Goal: Find contact information: Find contact information

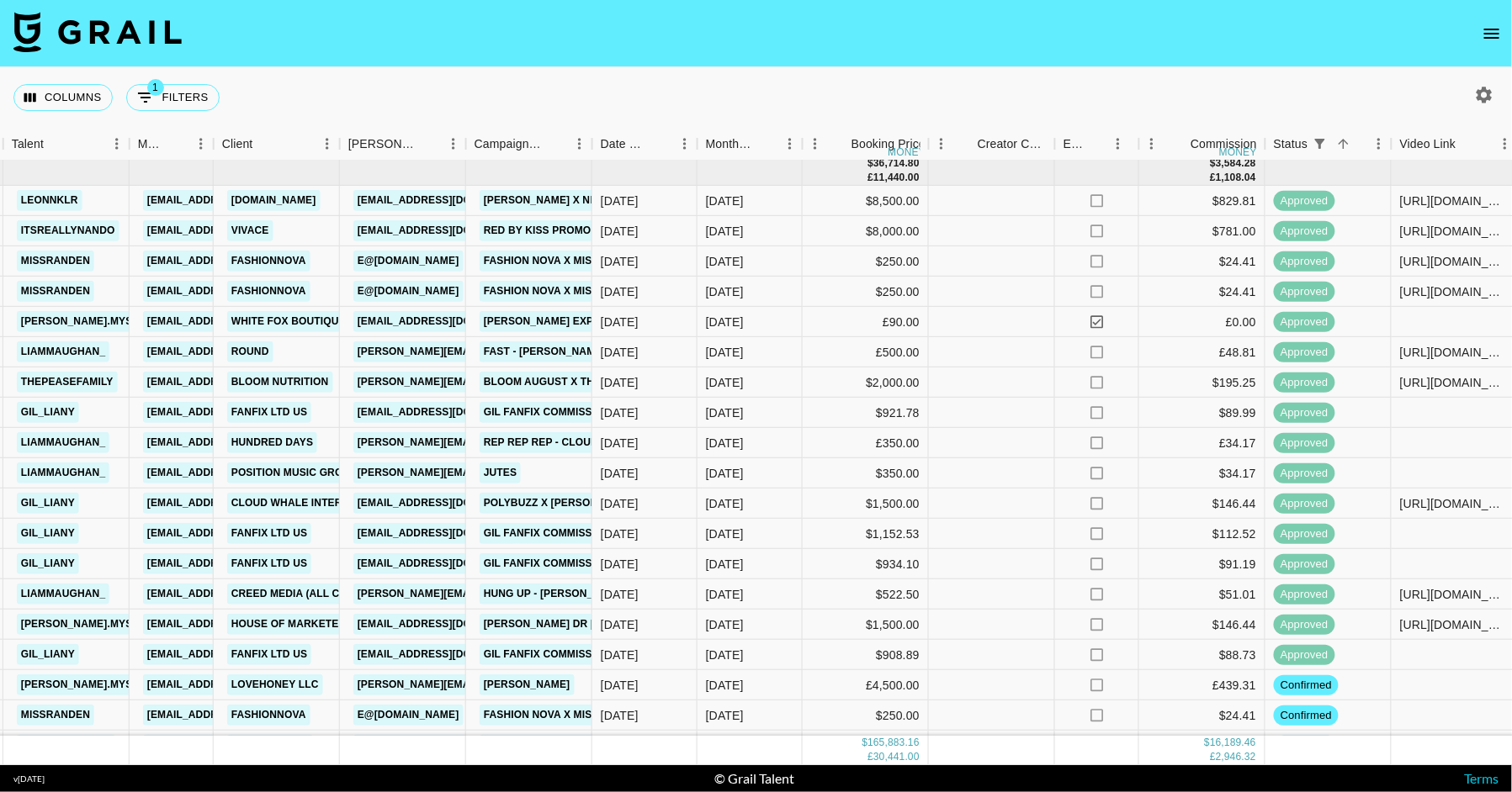
scroll to position [2819, 556]
click at [174, 93] on button "1 Filters" at bounding box center [173, 97] width 94 height 27
select select "status"
select select "isNotAnyOf"
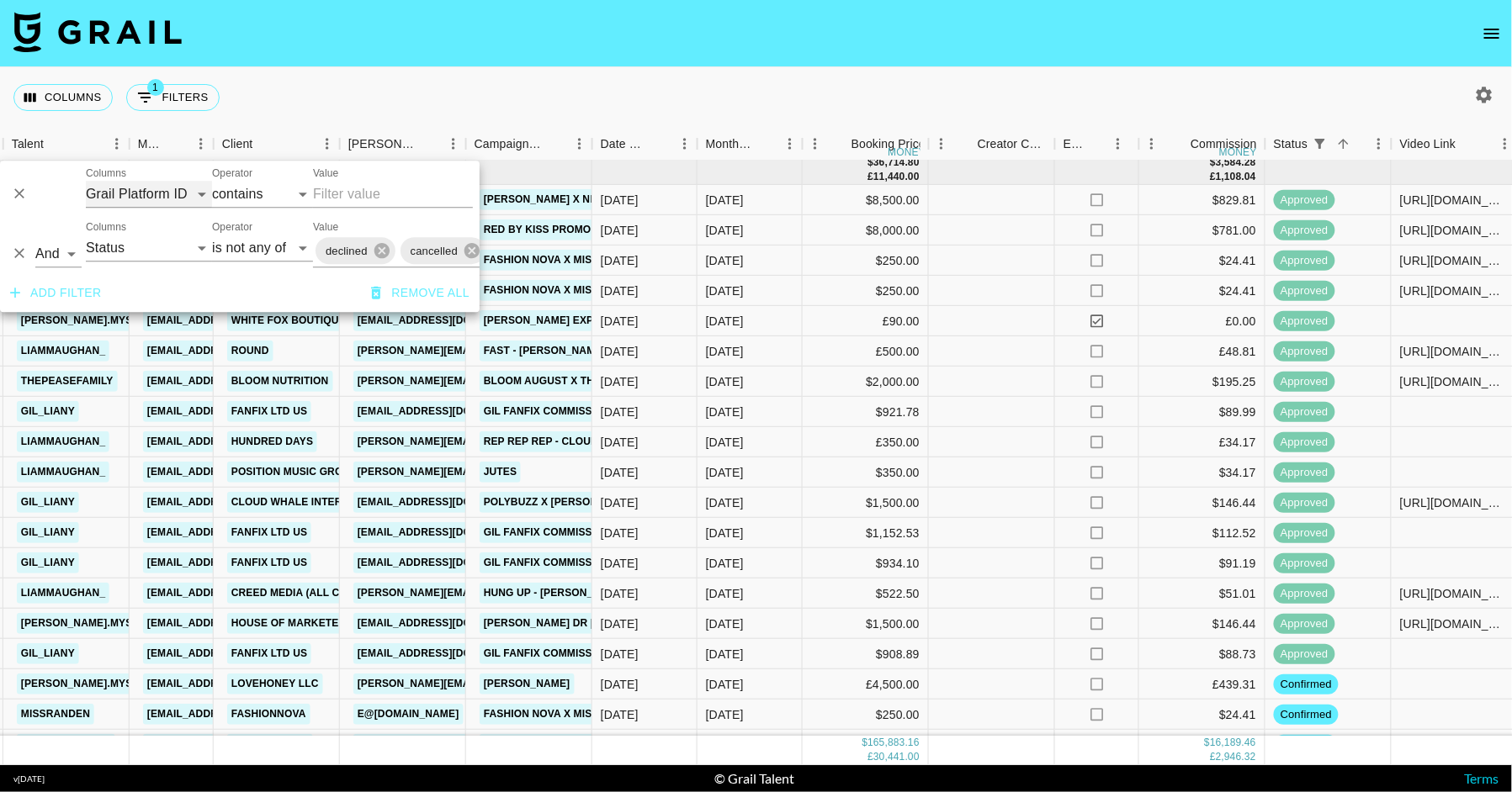
click at [158, 185] on select "Grail Platform ID Airtable ID Talent Manager Client [PERSON_NAME] Campaign (Typ…" at bounding box center [149, 195] width 126 height 27
click at [757, 82] on div "Columns 1 Filters + Booking" at bounding box center [756, 97] width 1512 height 60
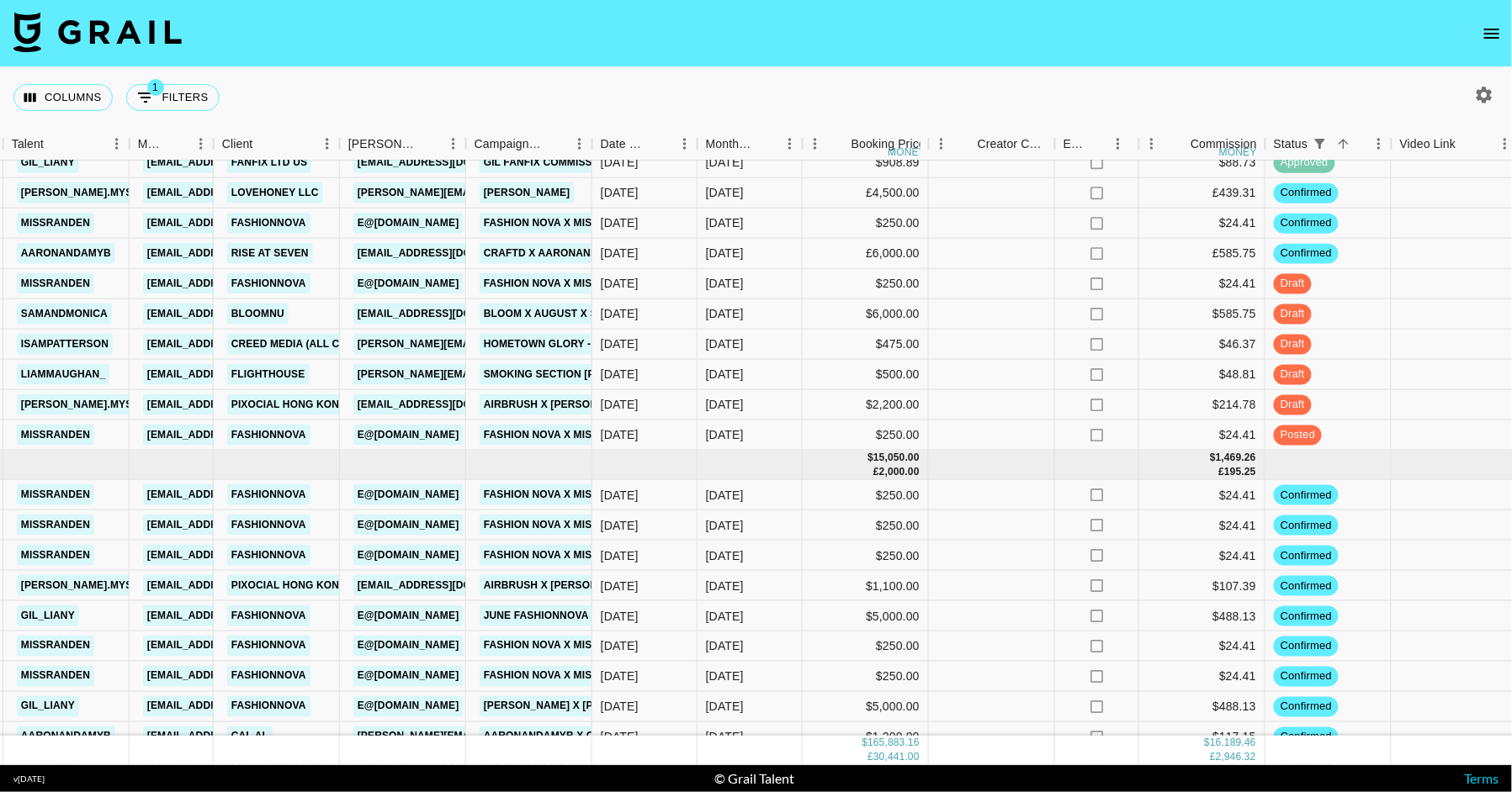
scroll to position [3289, 556]
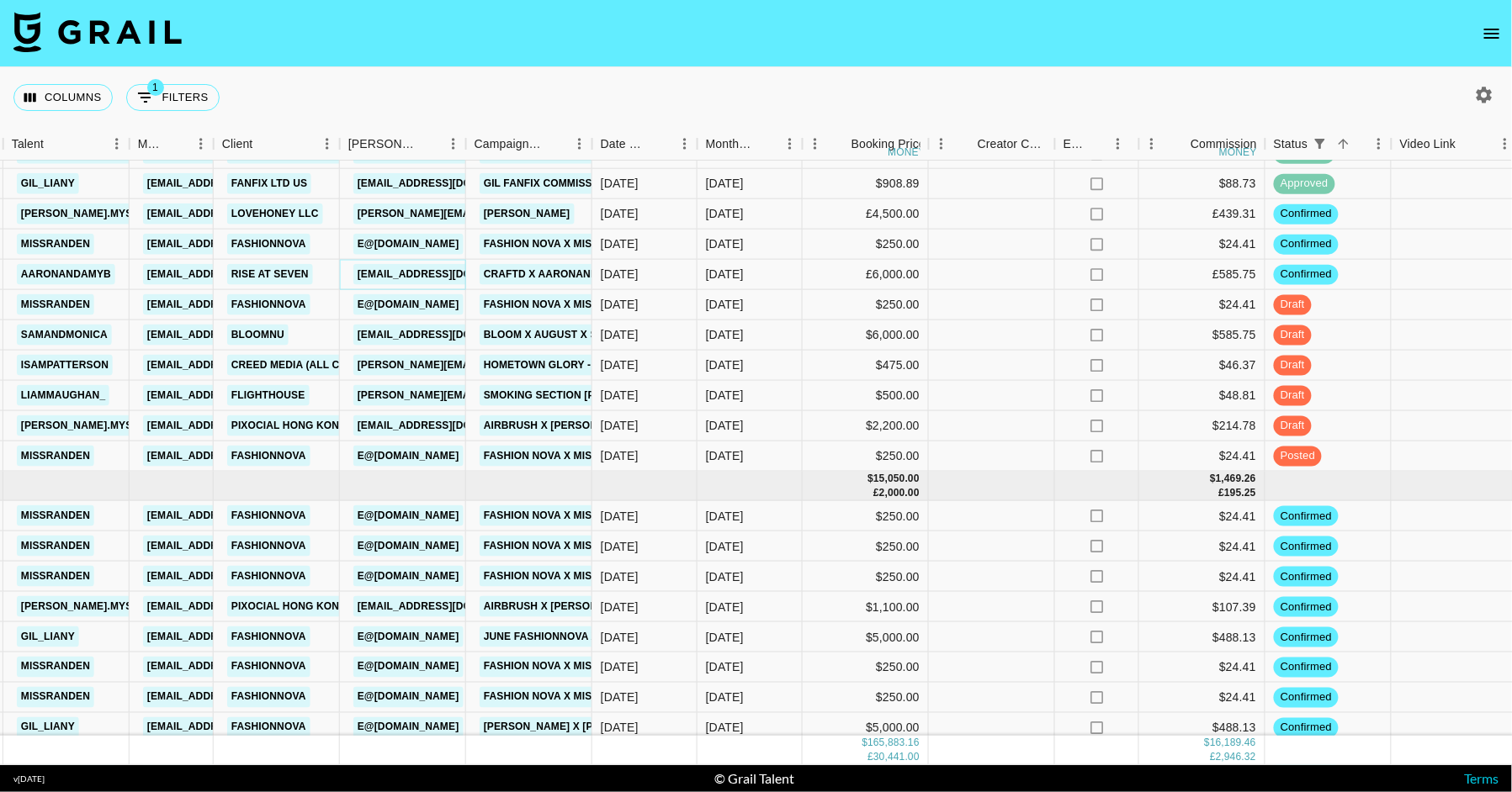
click at [422, 277] on link "[EMAIL_ADDRESS][DOMAIN_NAME]" at bounding box center [447, 275] width 188 height 21
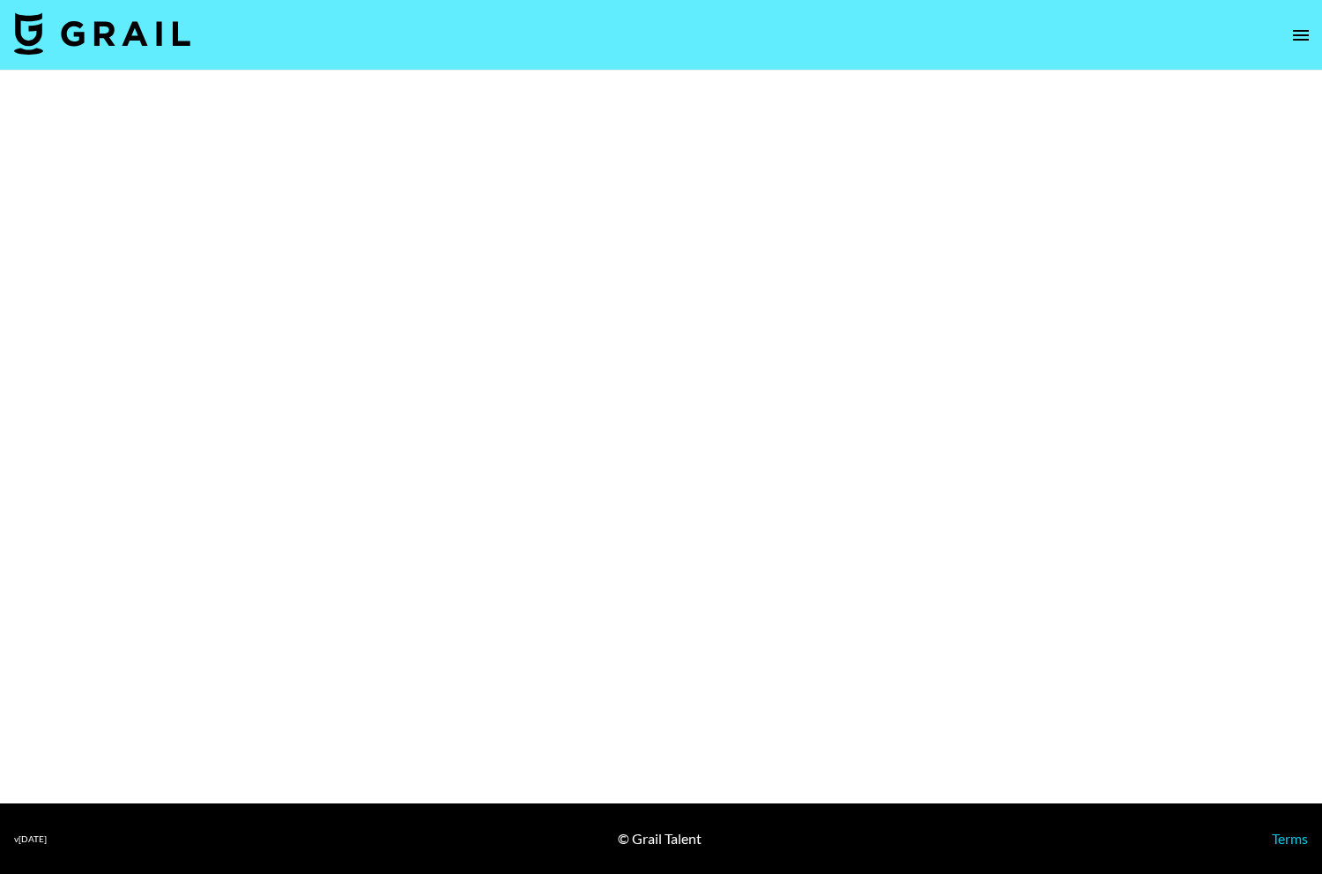
select select "Brand"
